Goal: Transaction & Acquisition: Purchase product/service

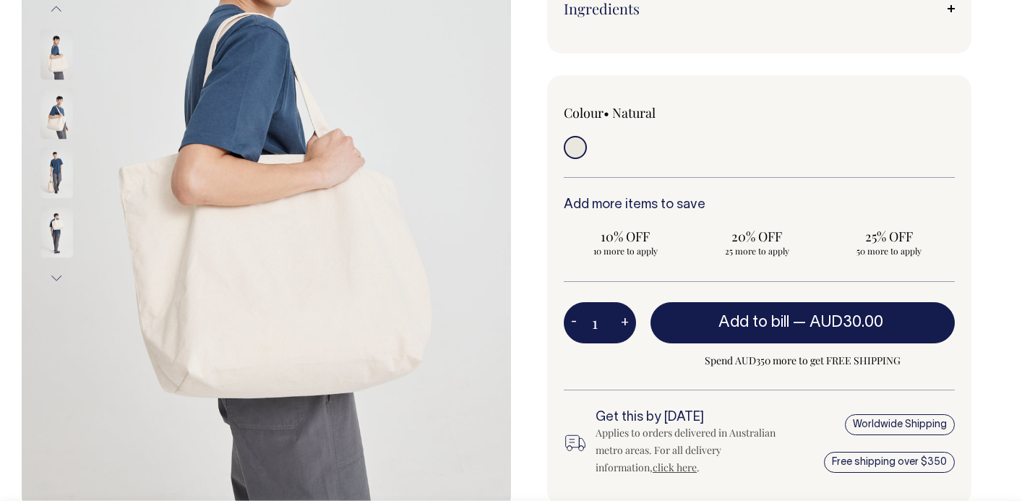
scroll to position [300, 0]
click at [51, 168] on img at bounding box center [56, 172] width 33 height 51
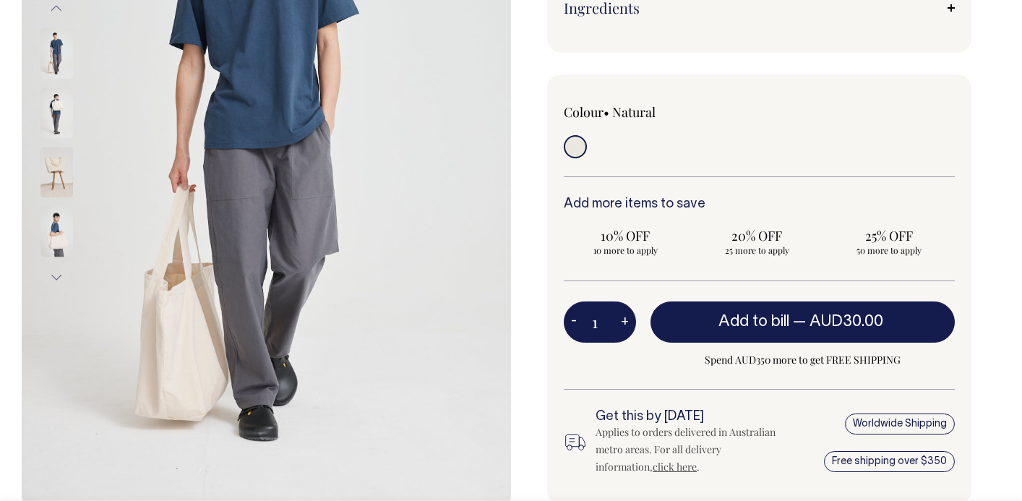
click at [56, 276] on button "Next" at bounding box center [57, 278] width 22 height 33
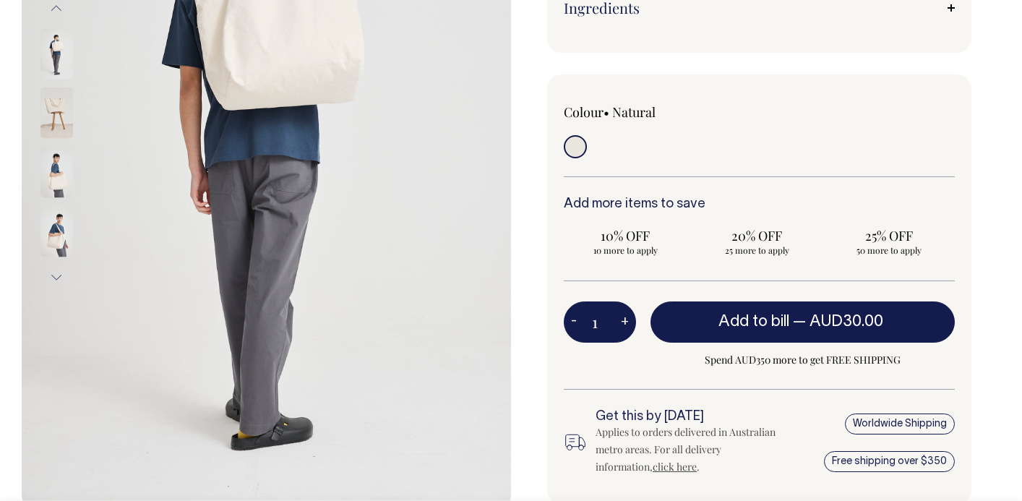
click at [56, 276] on button "Next" at bounding box center [57, 278] width 22 height 33
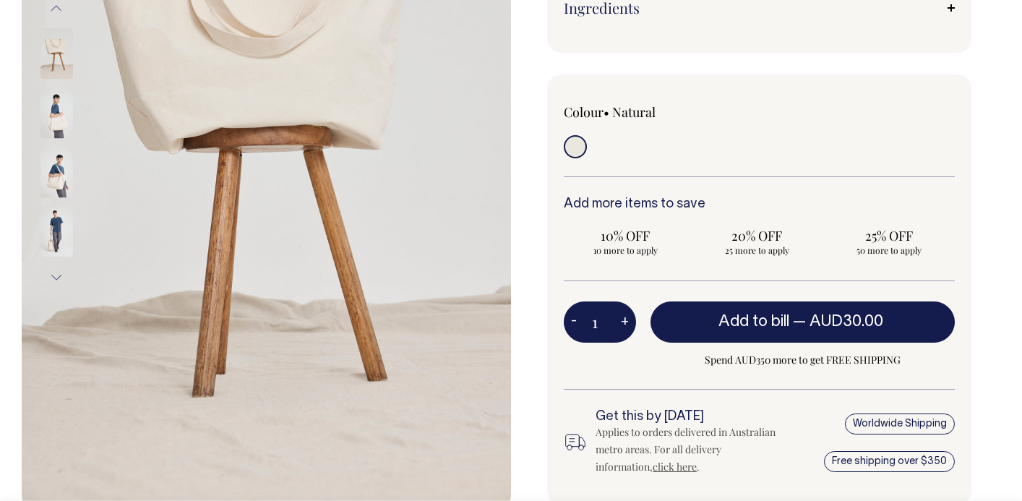
click at [56, 276] on button "Next" at bounding box center [57, 278] width 22 height 33
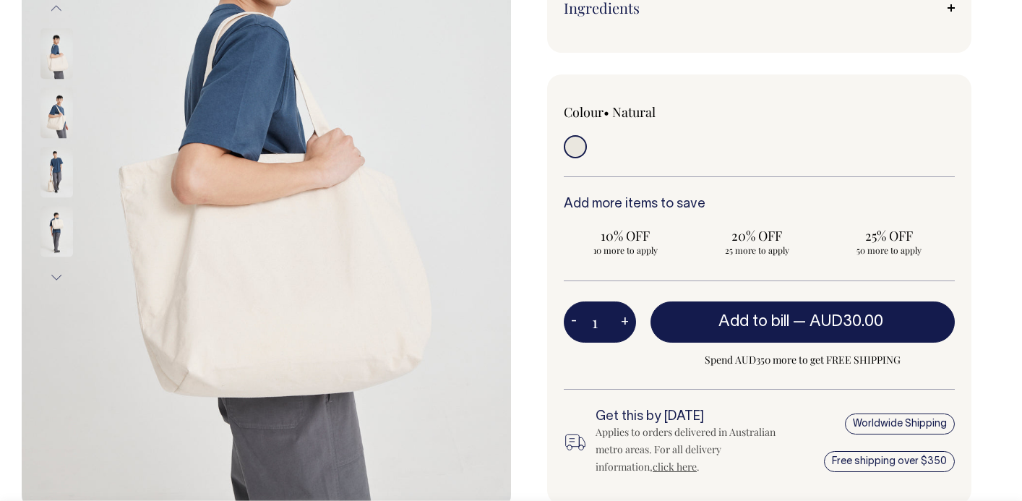
click at [56, 276] on button "Next" at bounding box center [57, 278] width 22 height 33
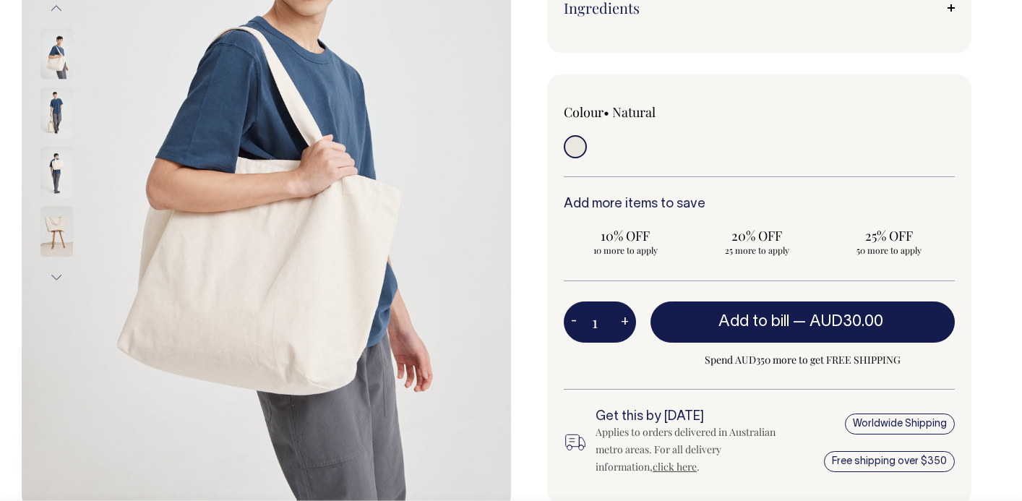
click at [51, 225] on img at bounding box center [56, 232] width 33 height 51
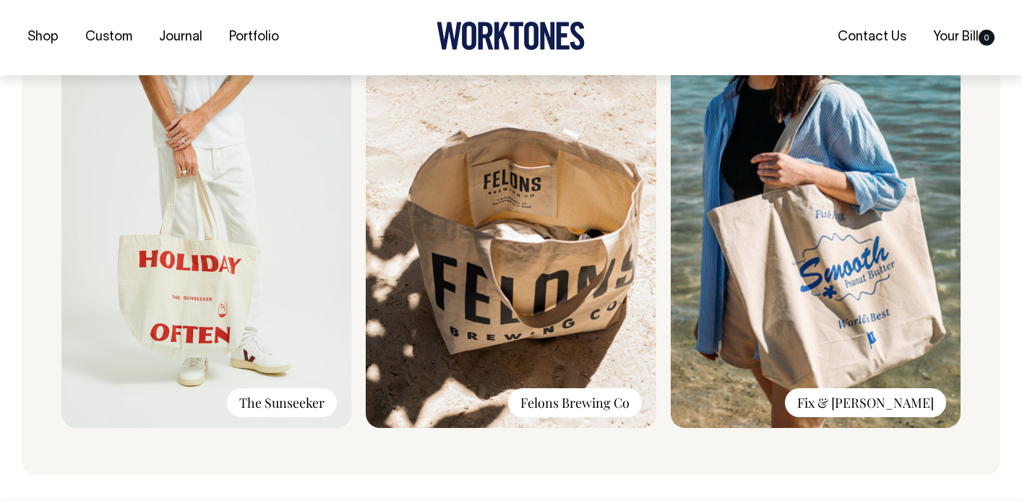
scroll to position [1046, 0]
click at [254, 402] on div "The Sunseeker" at bounding box center [282, 401] width 110 height 29
click at [232, 276] on img at bounding box center [206, 233] width 290 height 387
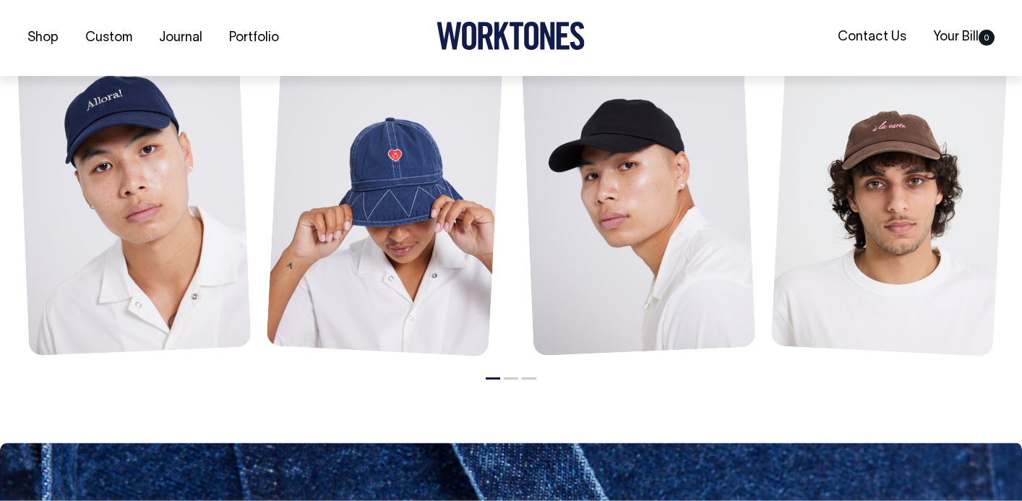
scroll to position [1655, 0]
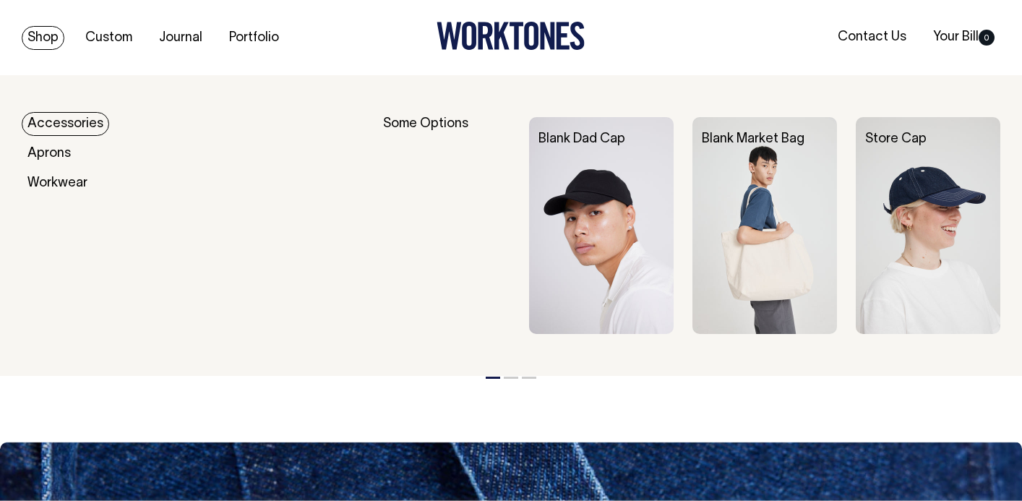
click at [60, 122] on link "Accessories" at bounding box center [65, 124] width 87 height 24
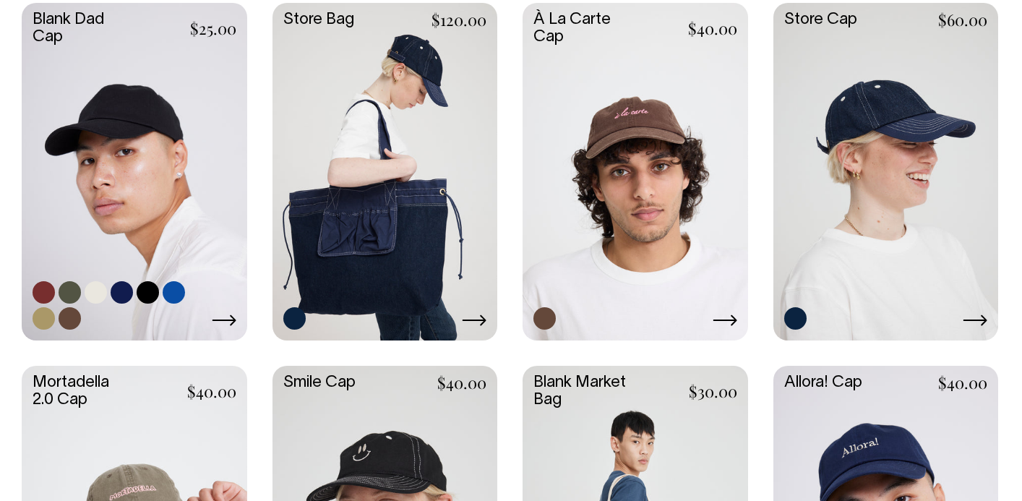
scroll to position [441, 0]
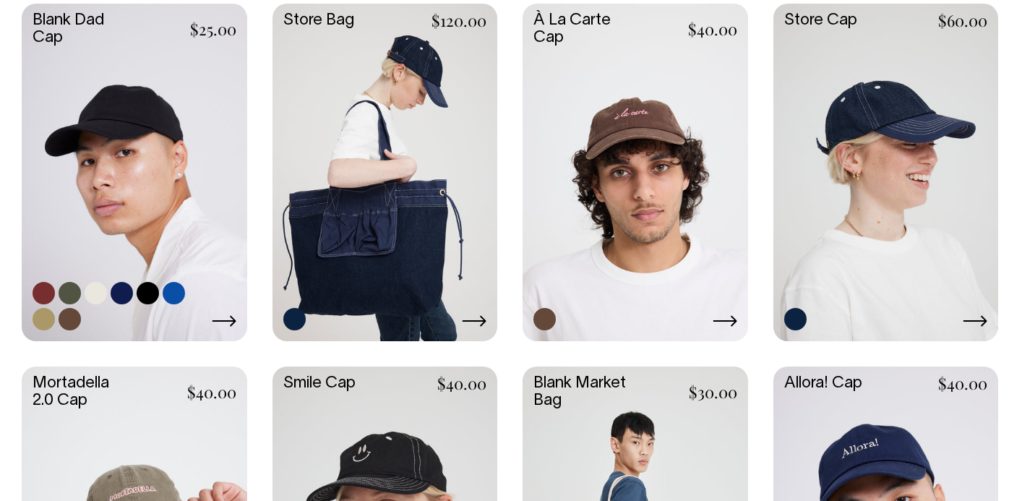
click at [151, 92] on link at bounding box center [134, 171] width 225 height 335
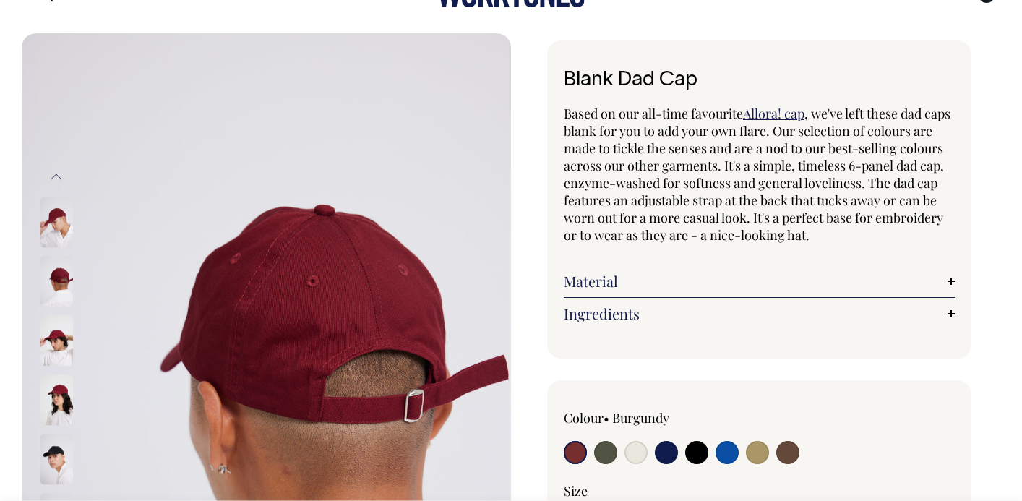
scroll to position [43, 0]
